Goal: Information Seeking & Learning: Find specific page/section

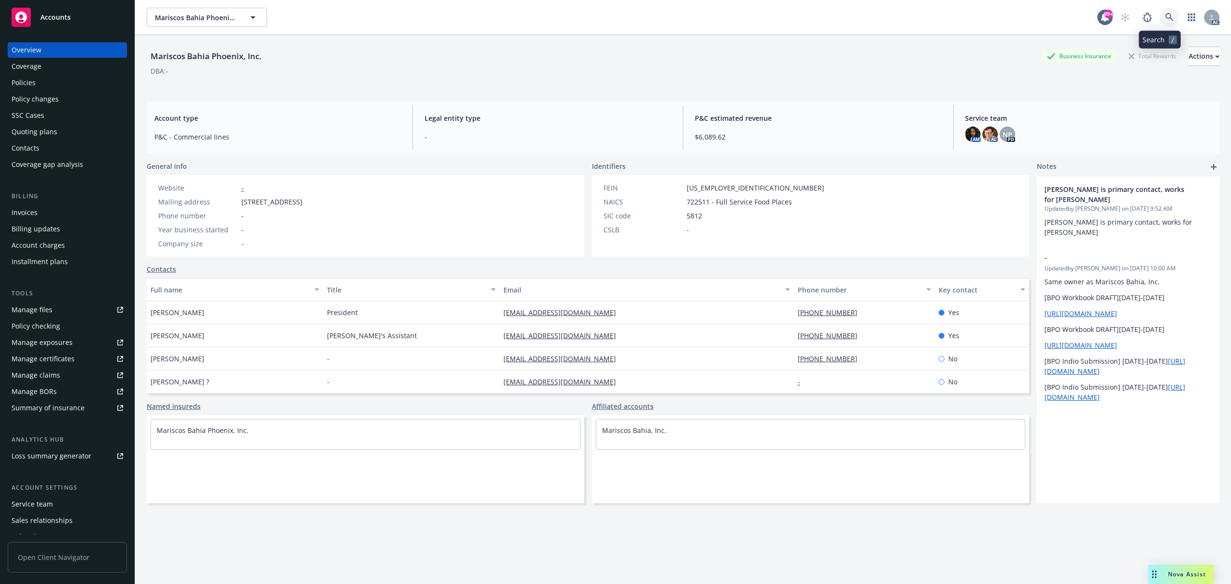
drag, startPoint x: 1160, startPoint y: 14, endPoint x: 1157, endPoint y: 32, distance: 18.0
click at [1165, 14] on icon at bounding box center [1169, 17] width 8 height 8
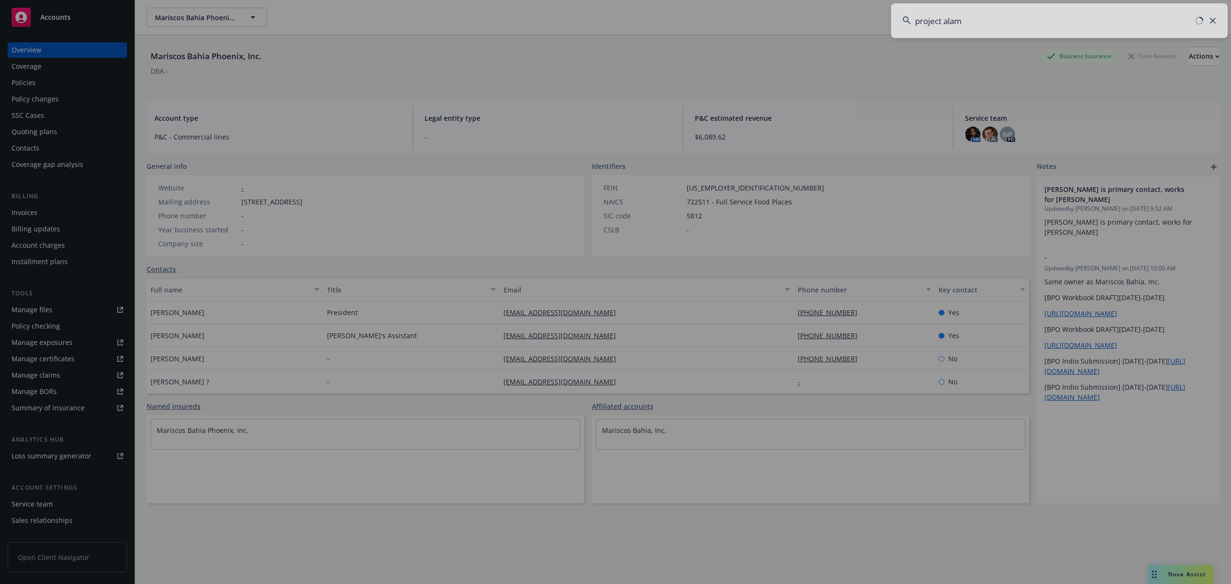
type input "project alamo"
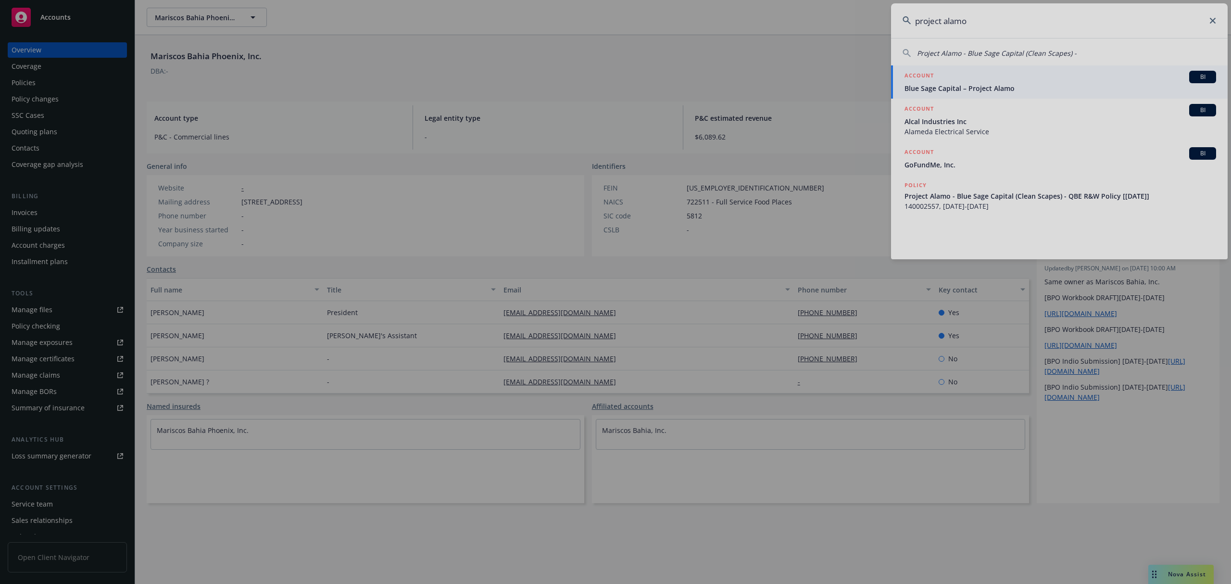
click at [972, 89] on div at bounding box center [615, 292] width 1231 height 584
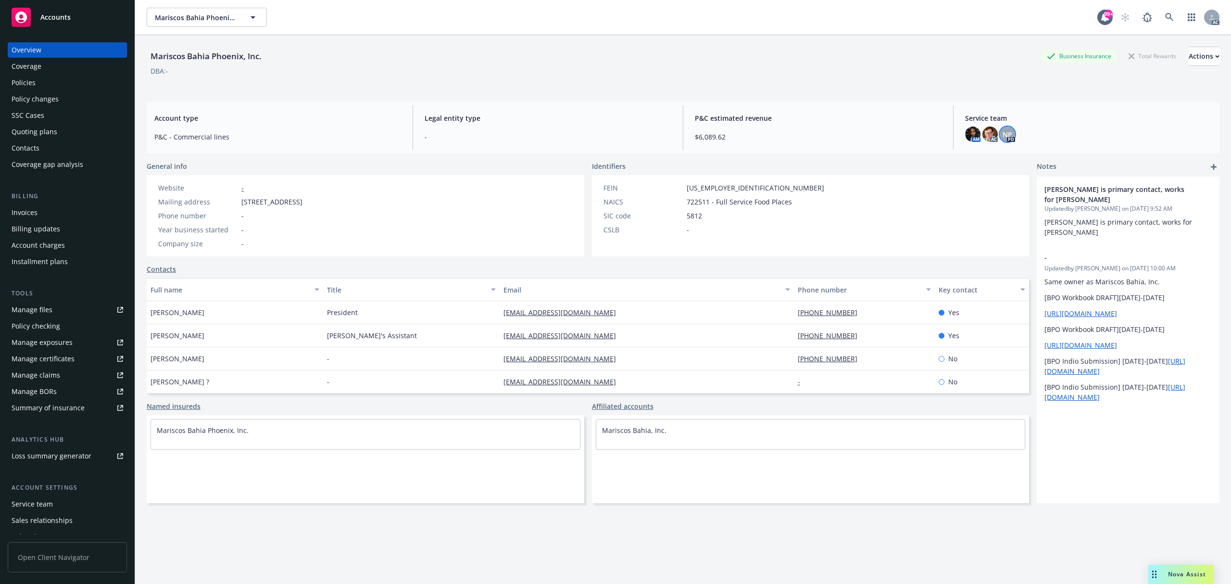
click at [1002, 137] on span "NP" at bounding box center [1007, 134] width 10 height 10
click at [986, 137] on img at bounding box center [989, 133] width 15 height 15
click at [968, 135] on img at bounding box center [972, 133] width 15 height 15
click at [1109, 135] on div "AM AC NP PD" at bounding box center [1088, 133] width 247 height 15
click at [1165, 16] on icon at bounding box center [1169, 17] width 8 height 8
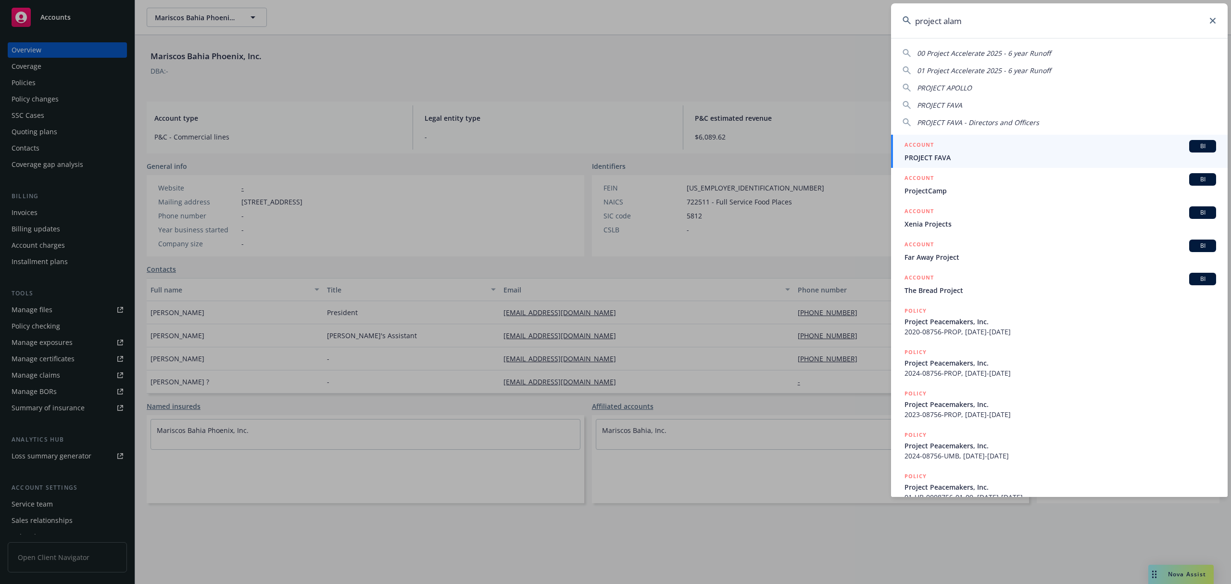
type input "project alamo"
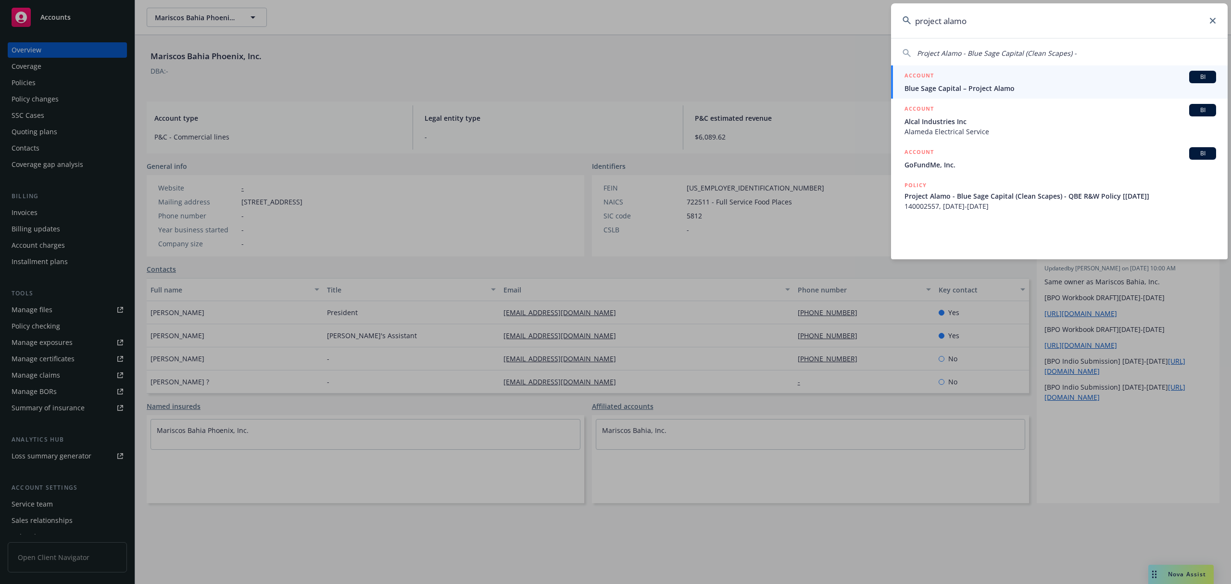
click at [1016, 89] on span "Blue Sage Capital – Project Alamo" at bounding box center [1060, 88] width 312 height 10
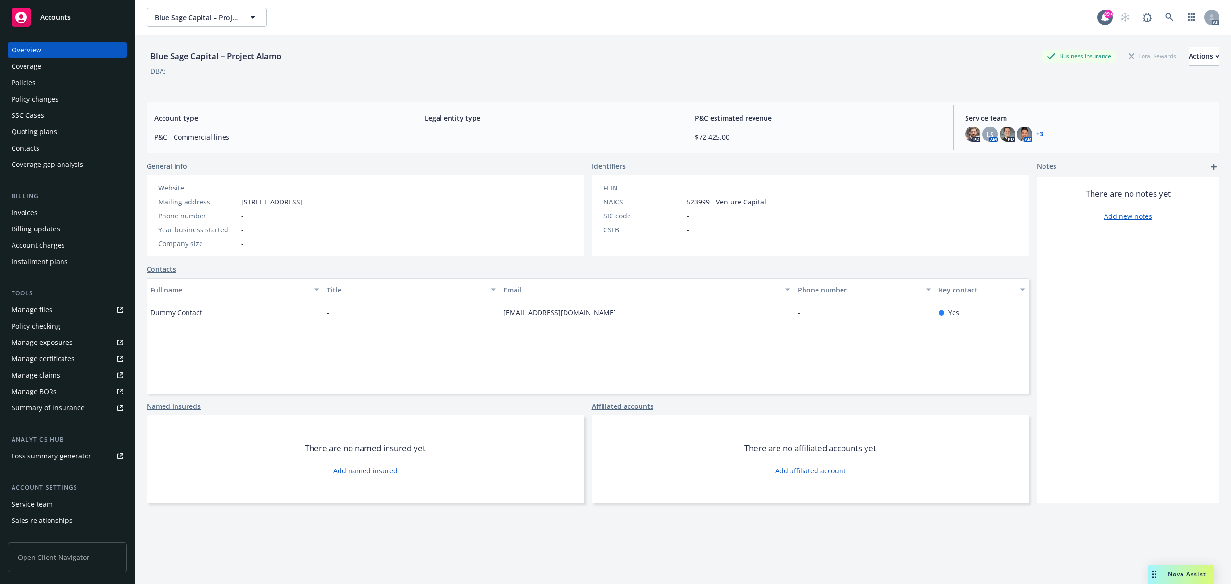
click at [49, 83] on div "Policies" at bounding box center [68, 82] width 112 height 15
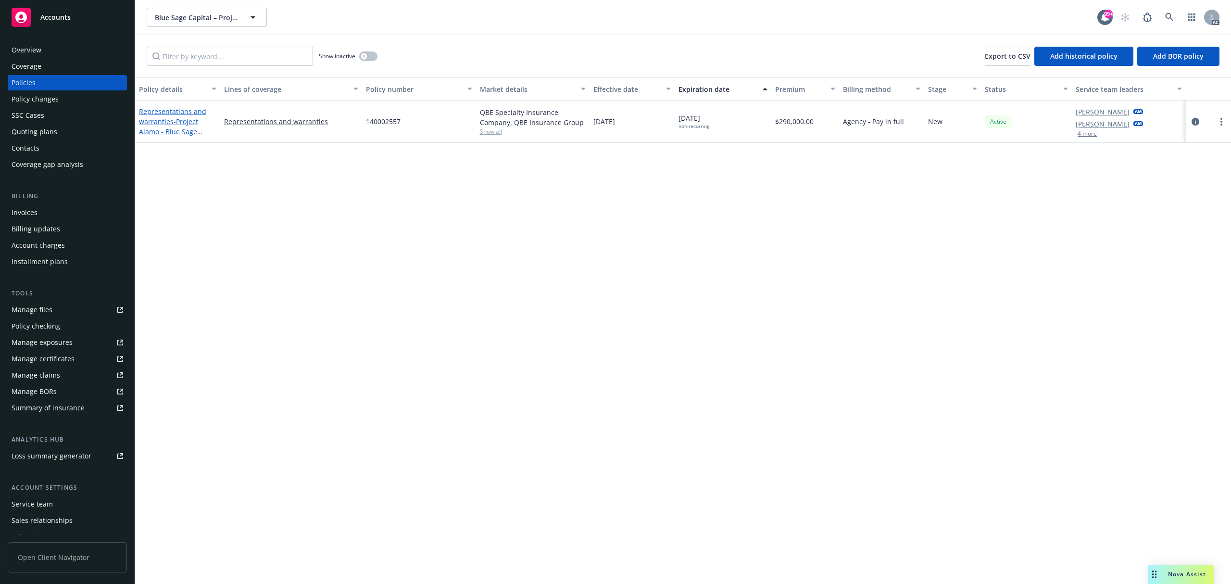
click at [178, 118] on span "- Project Alamo - Blue Sage Capital (Clean Scapes) - QBE R&W Policy [[DATE]]" at bounding box center [176, 142] width 75 height 50
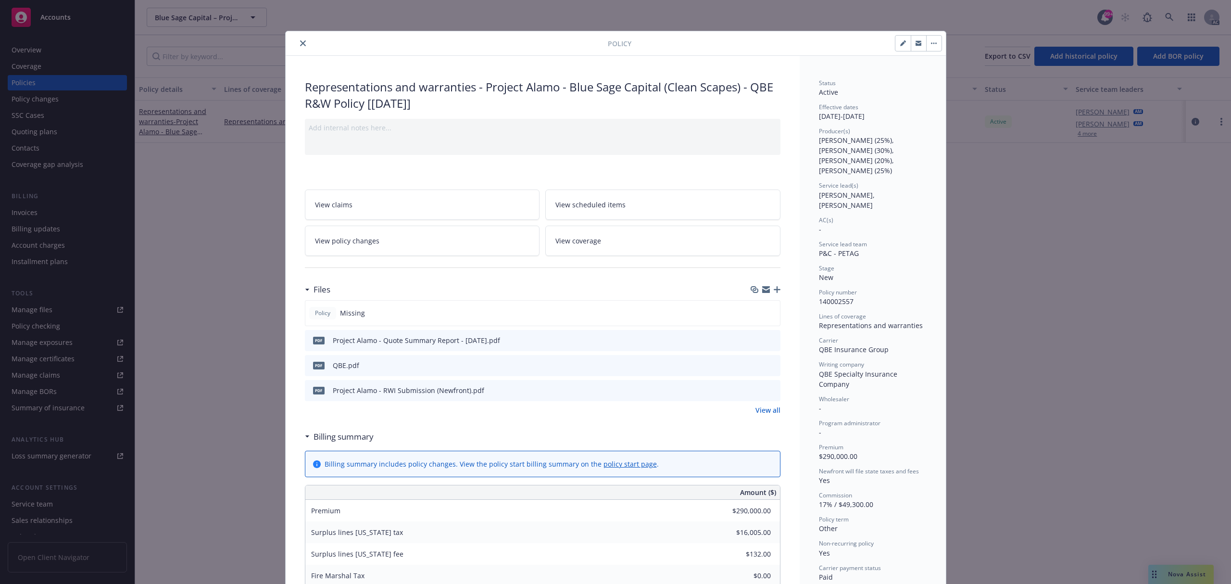
click at [1053, 199] on div "Policy Representations and warranties - Project Alamo - Blue Sage Capital (Clea…" at bounding box center [615, 292] width 1231 height 584
click at [296, 49] on div "Policy" at bounding box center [616, 43] width 660 height 25
click at [297, 49] on button "close" at bounding box center [303, 43] width 12 height 12
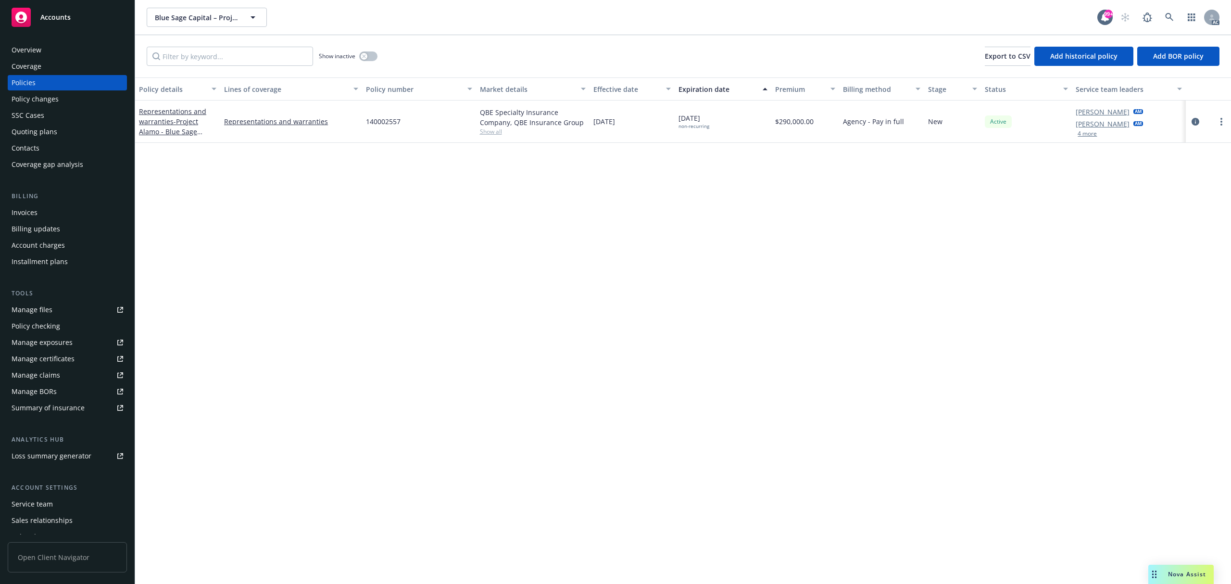
click at [418, 283] on div "Policy details Lines of coverage Policy number Market details Effective date Ex…" at bounding box center [683, 330] width 1096 height 506
click at [170, 121] on link "Representations and warranties - Project Alamo - Blue Sage Capital (Clean Scape…" at bounding box center [176, 137] width 75 height 60
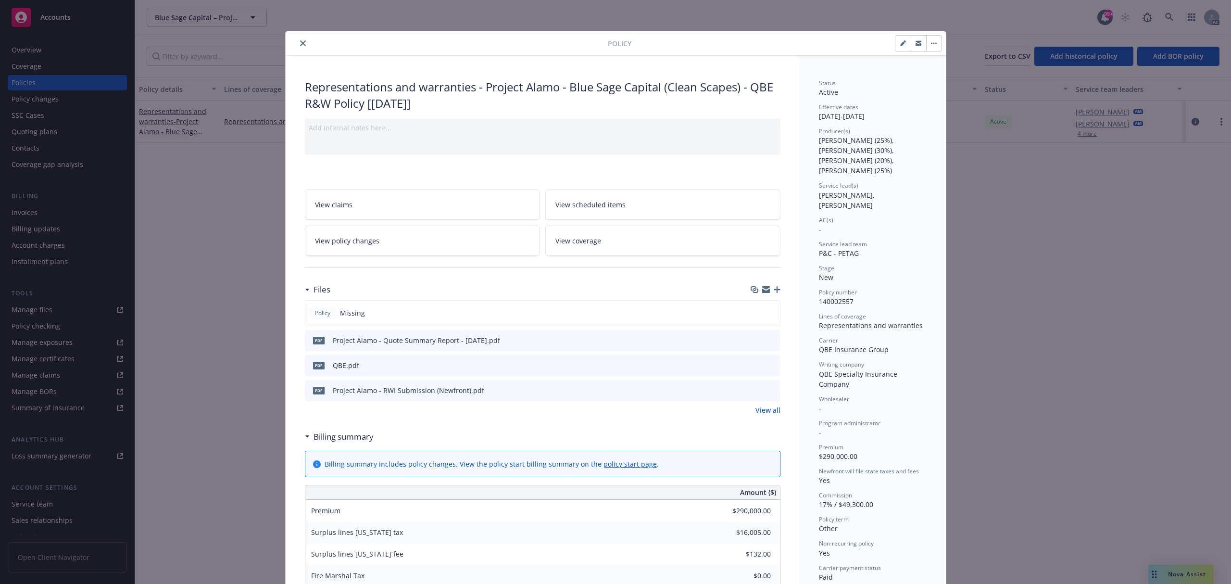
scroll to position [29, 0]
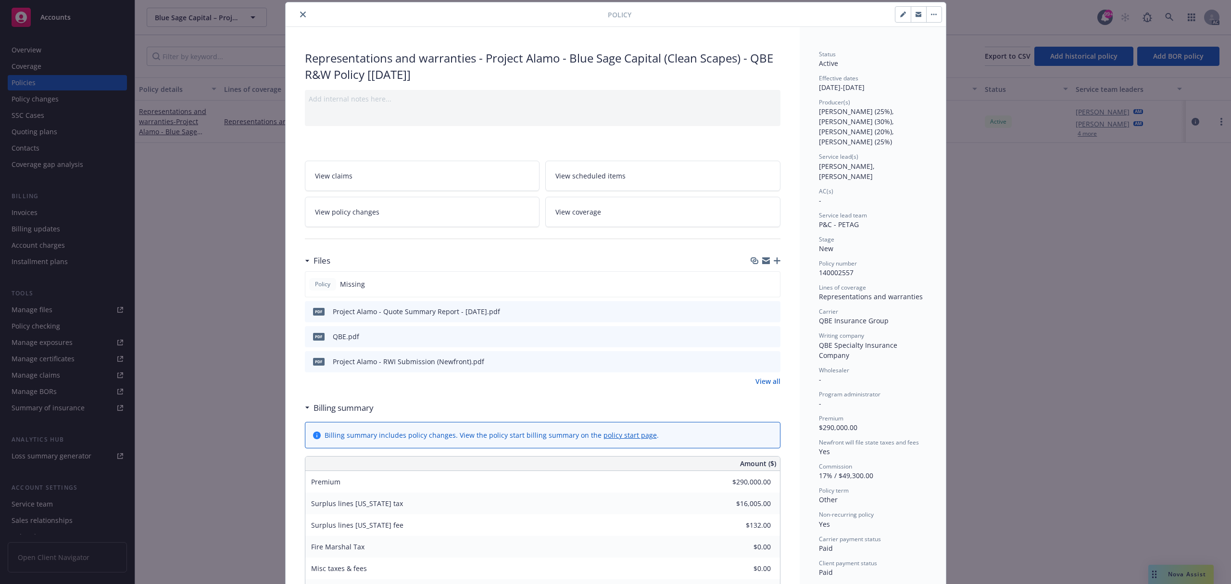
click at [770, 310] on icon "preview file" at bounding box center [771, 310] width 9 height 7
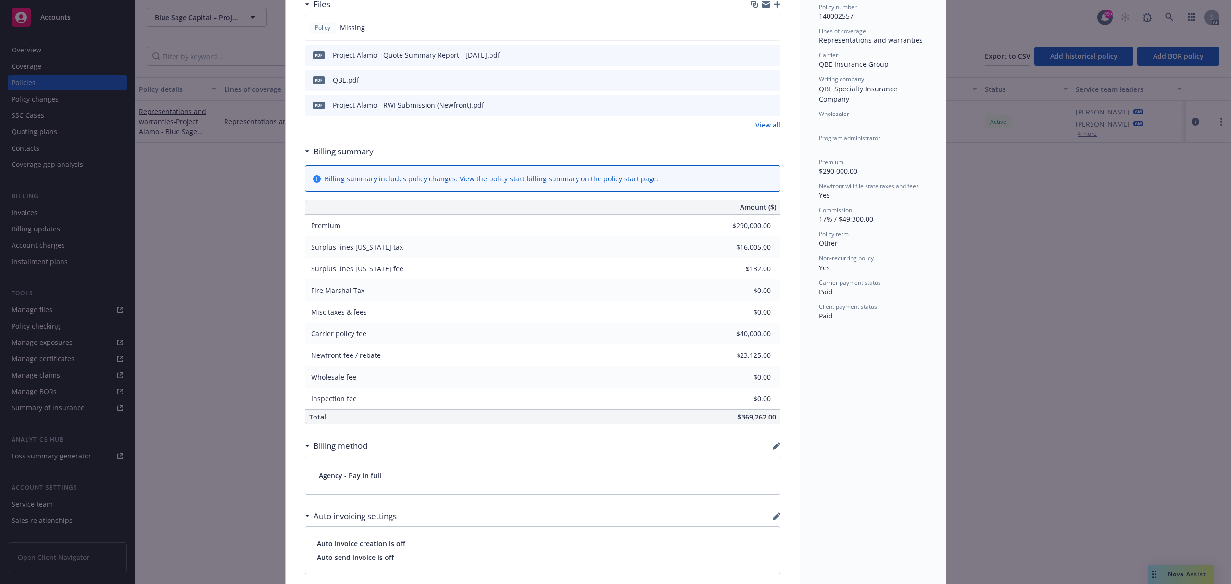
scroll to position [541, 0]
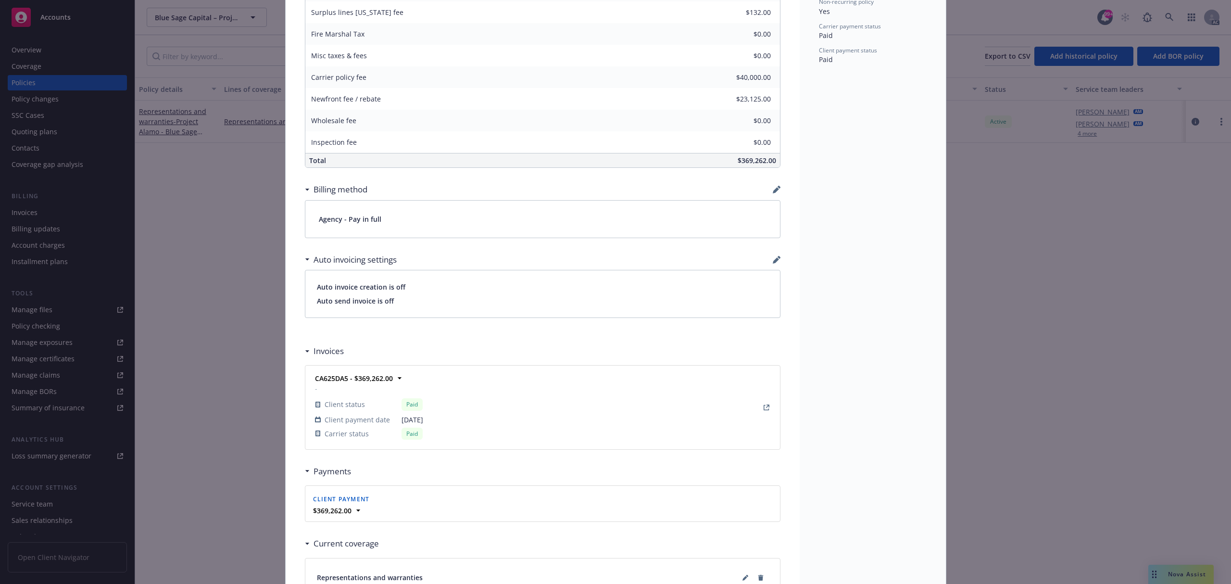
click at [1020, 302] on div "Policy Representations and warranties - Project Alamo - Blue Sage Capital (Clea…" at bounding box center [615, 292] width 1231 height 584
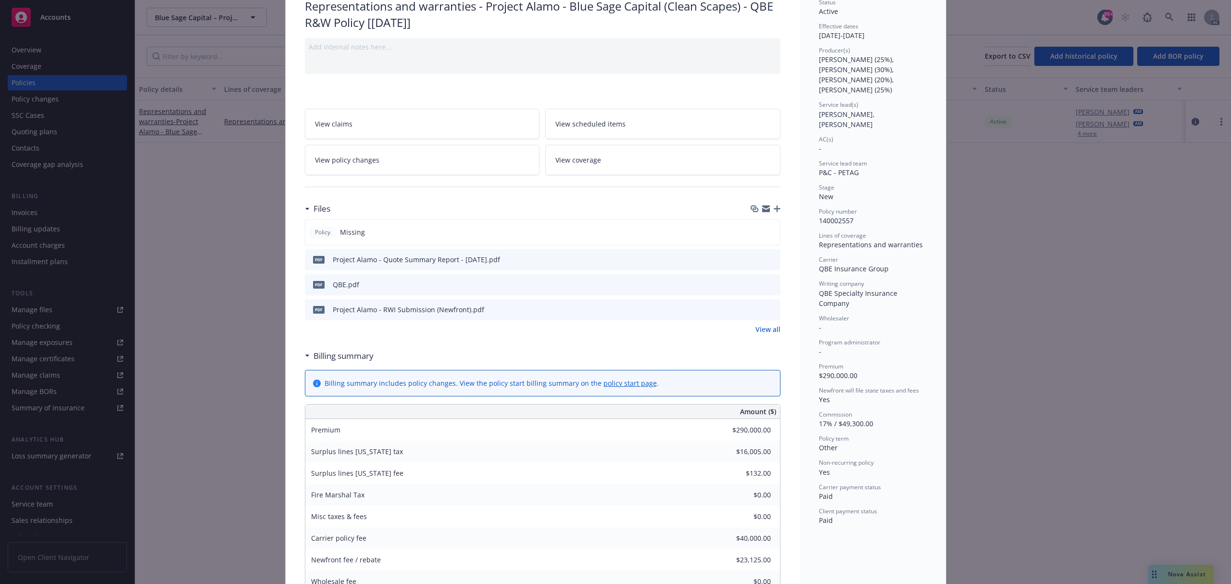
scroll to position [0, 0]
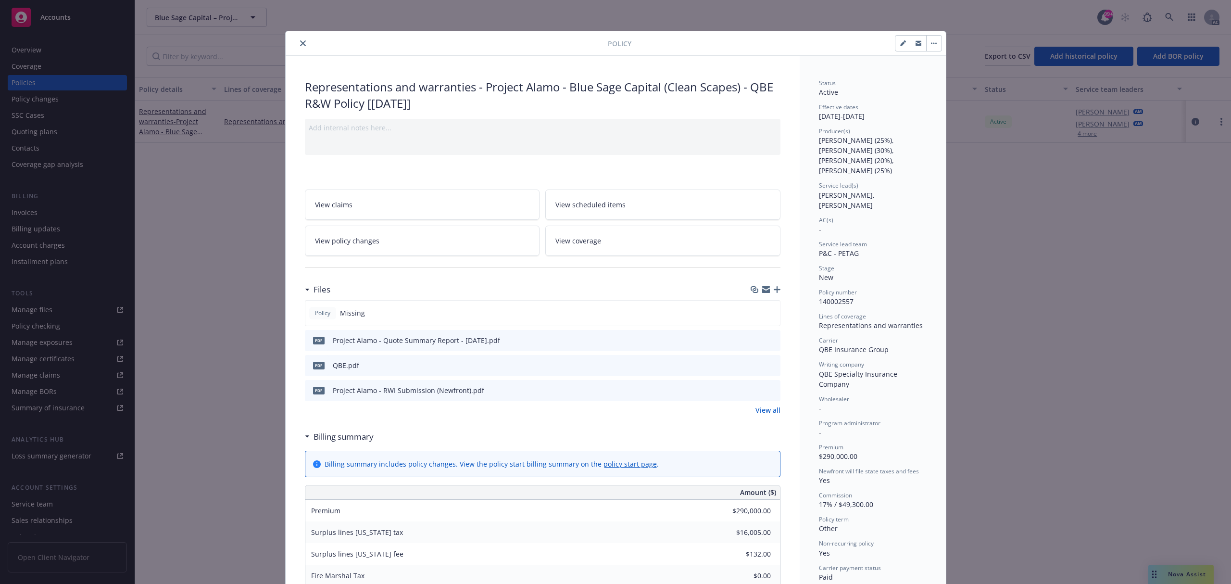
click at [300, 43] on icon "close" at bounding box center [303, 43] width 6 height 6
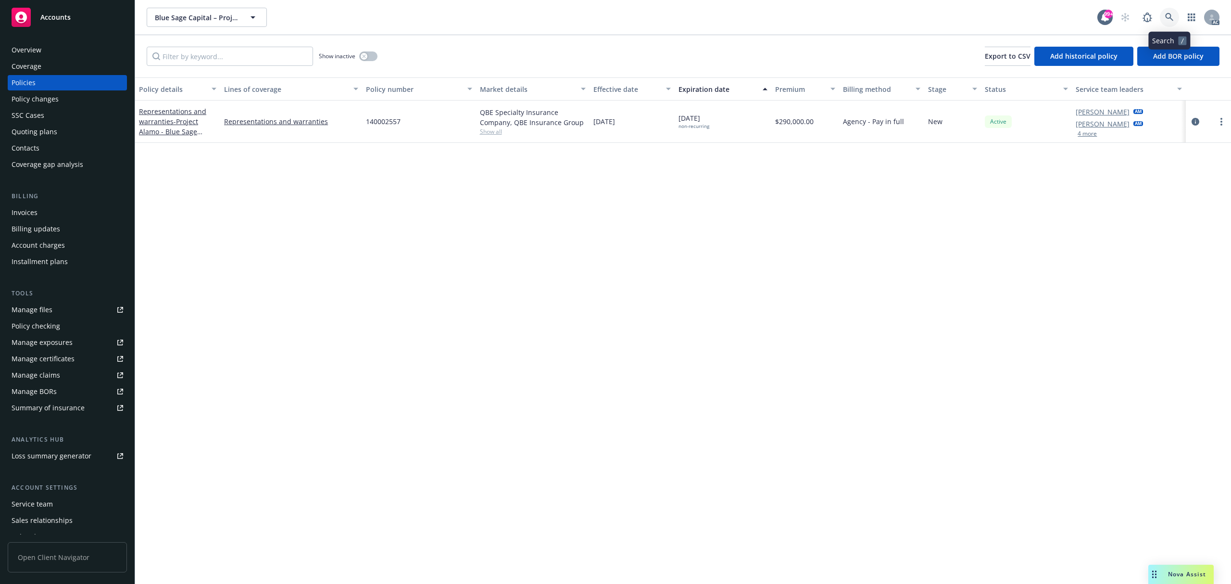
click at [1173, 24] on link at bounding box center [1169, 17] width 19 height 19
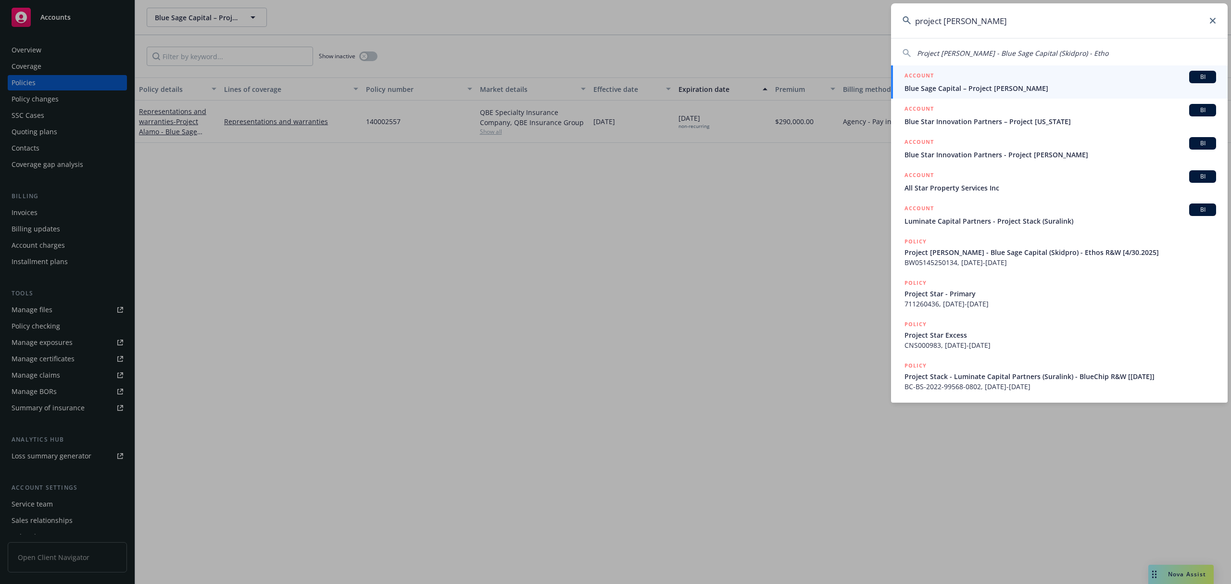
type input "project [PERSON_NAME]"
click at [985, 87] on span "Blue Sage Capital – Project [PERSON_NAME]" at bounding box center [1060, 88] width 312 height 10
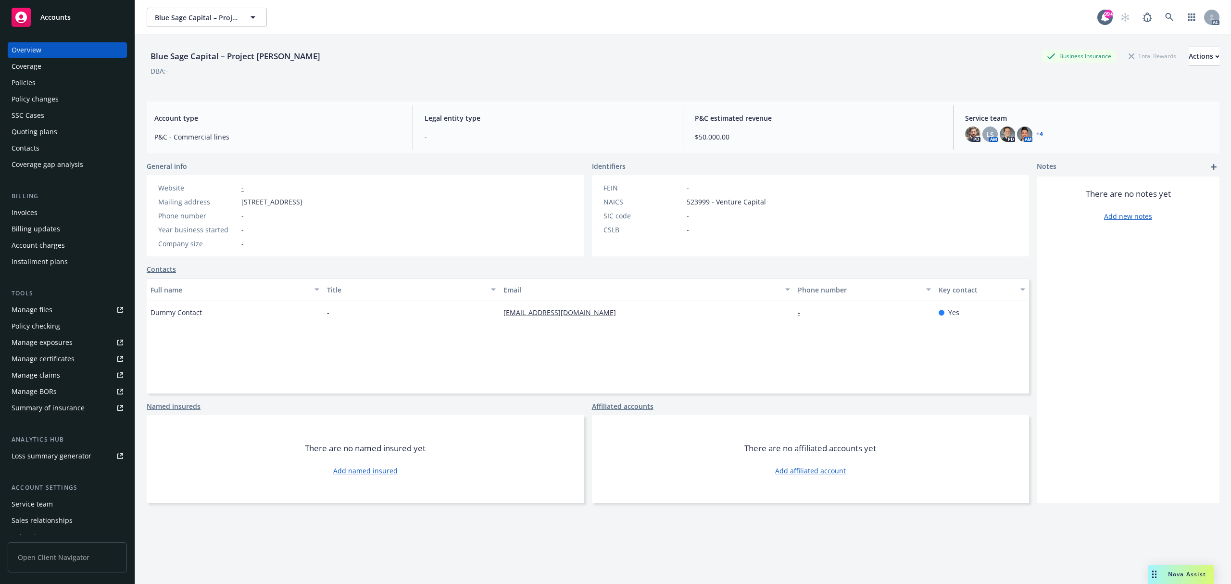
click at [29, 68] on div "Coverage" at bounding box center [27, 66] width 30 height 15
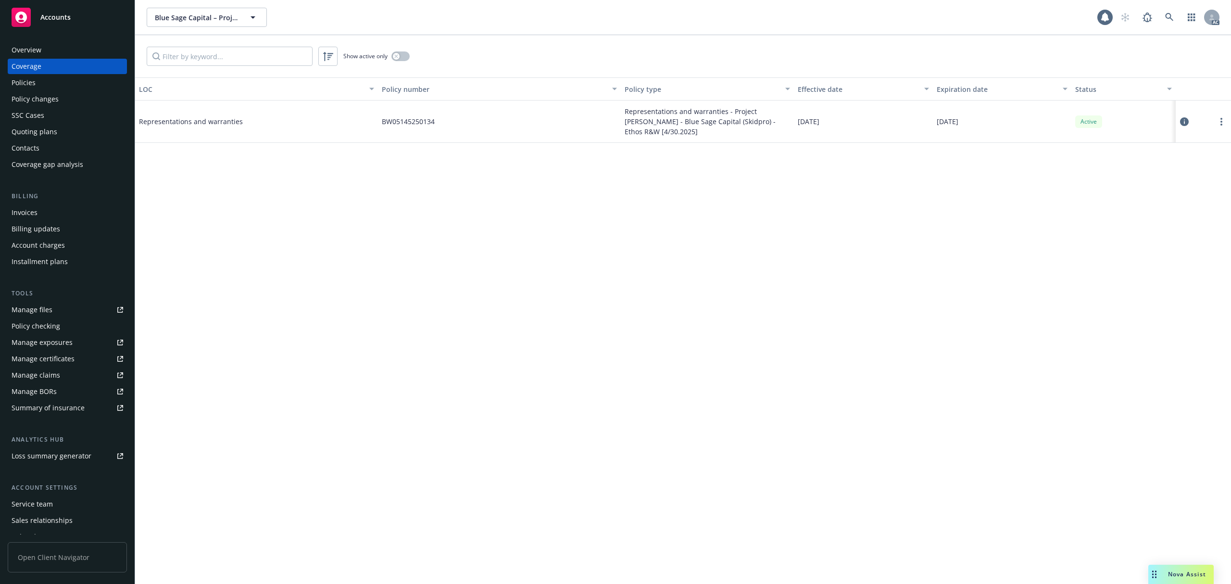
click at [26, 85] on div "Policies" at bounding box center [24, 82] width 24 height 15
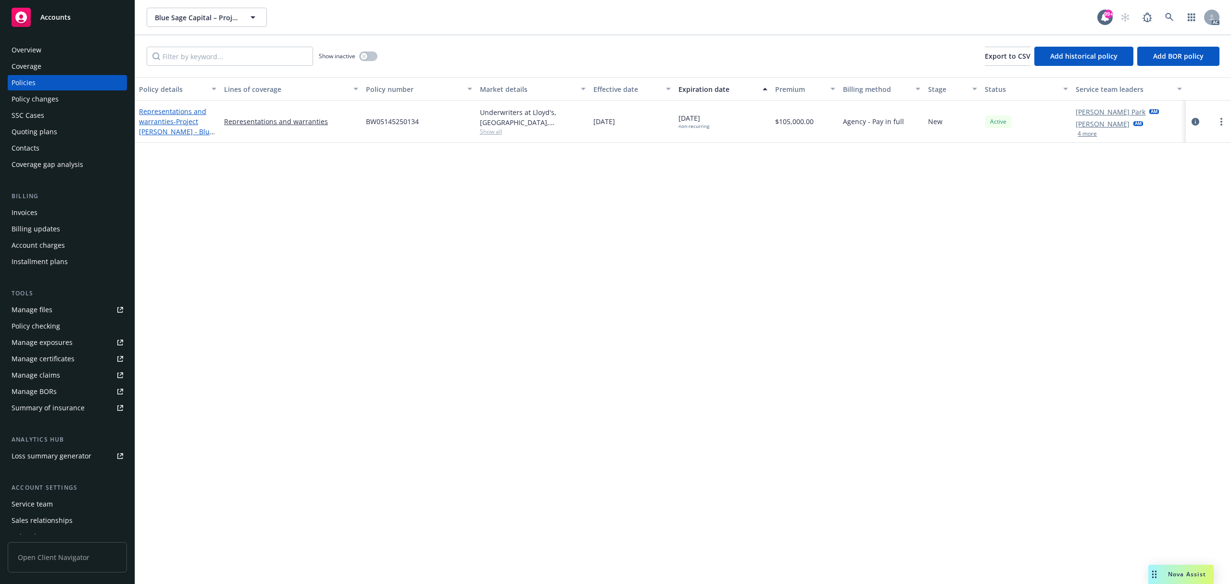
click at [175, 124] on span "- Project [PERSON_NAME] - Blue Sage Capital (Skidpro) - Ethos R&W [4/30.2025]" at bounding box center [177, 136] width 76 height 39
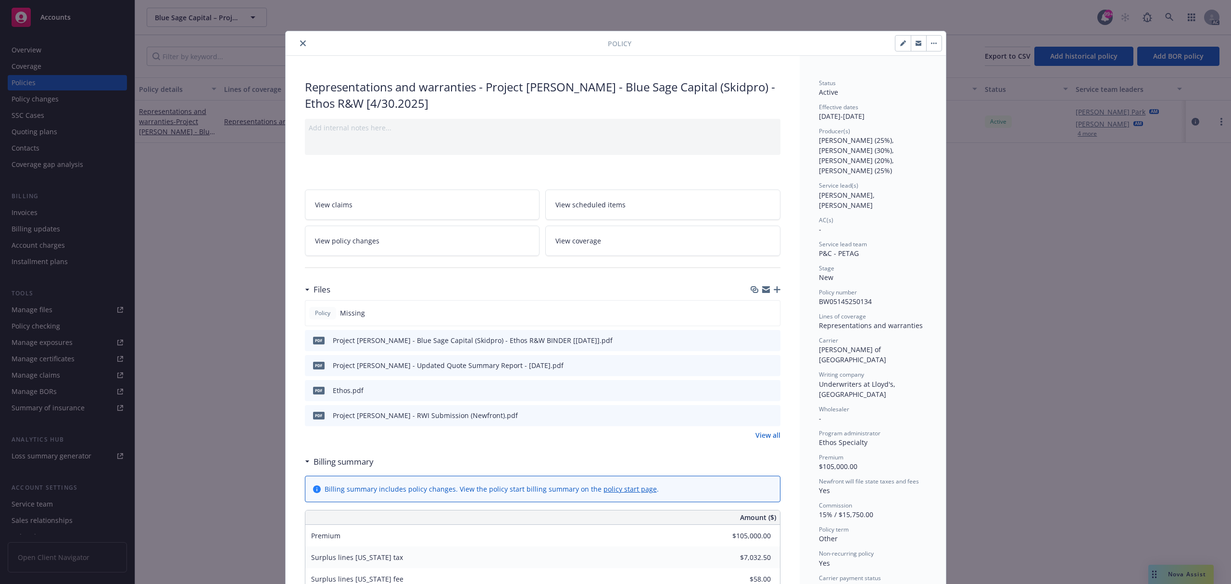
click at [300, 43] on icon "close" at bounding box center [303, 43] width 6 height 6
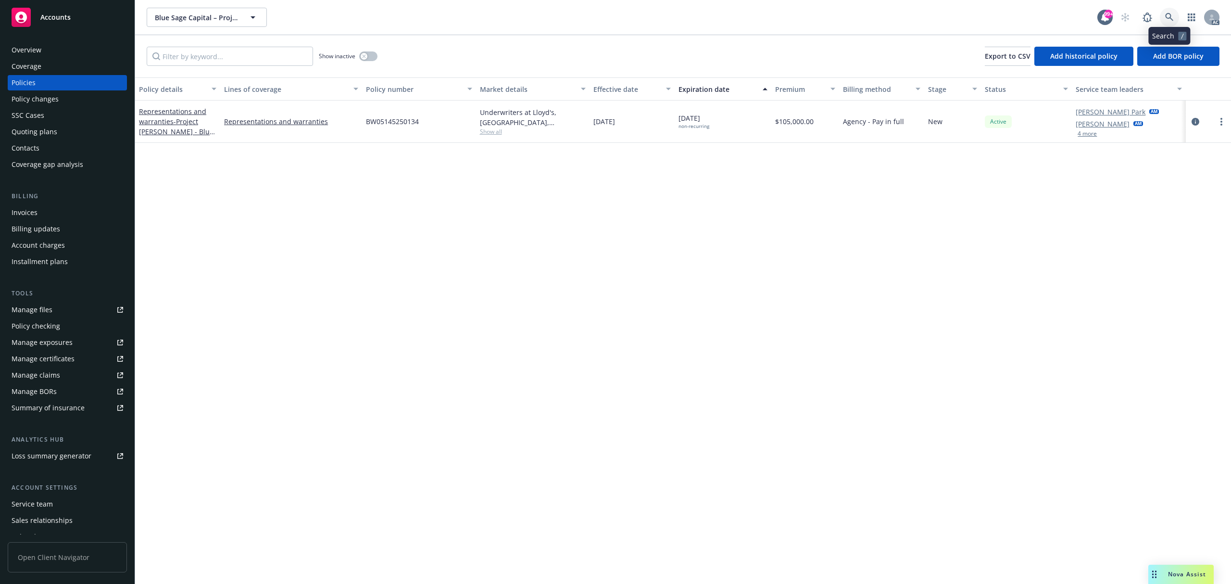
click at [1172, 16] on icon at bounding box center [1169, 17] width 9 height 9
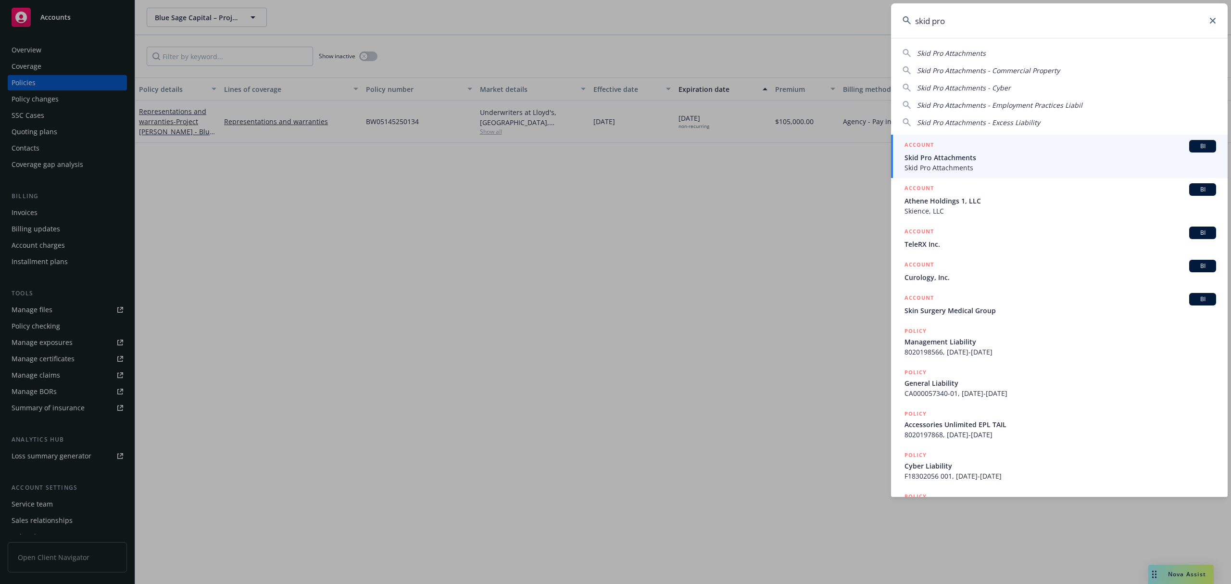
type input "skid pro"
click at [992, 163] on span "Skid Pro Attachments" at bounding box center [1060, 167] width 312 height 10
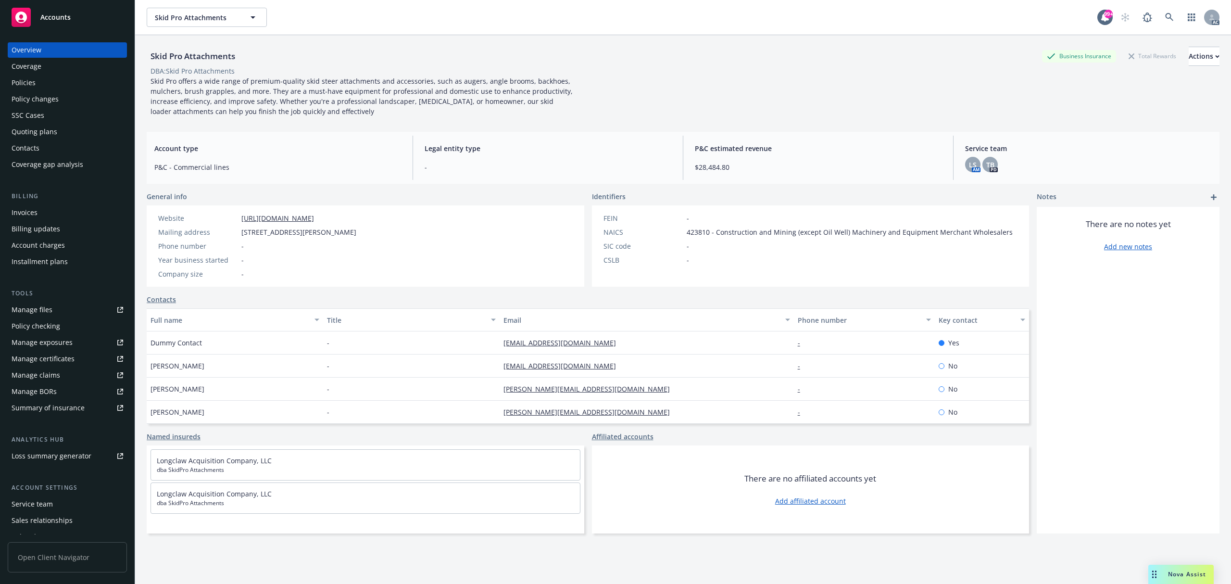
click at [37, 81] on div "Policies" at bounding box center [68, 82] width 112 height 15
